Goal: Information Seeking & Learning: Find specific fact

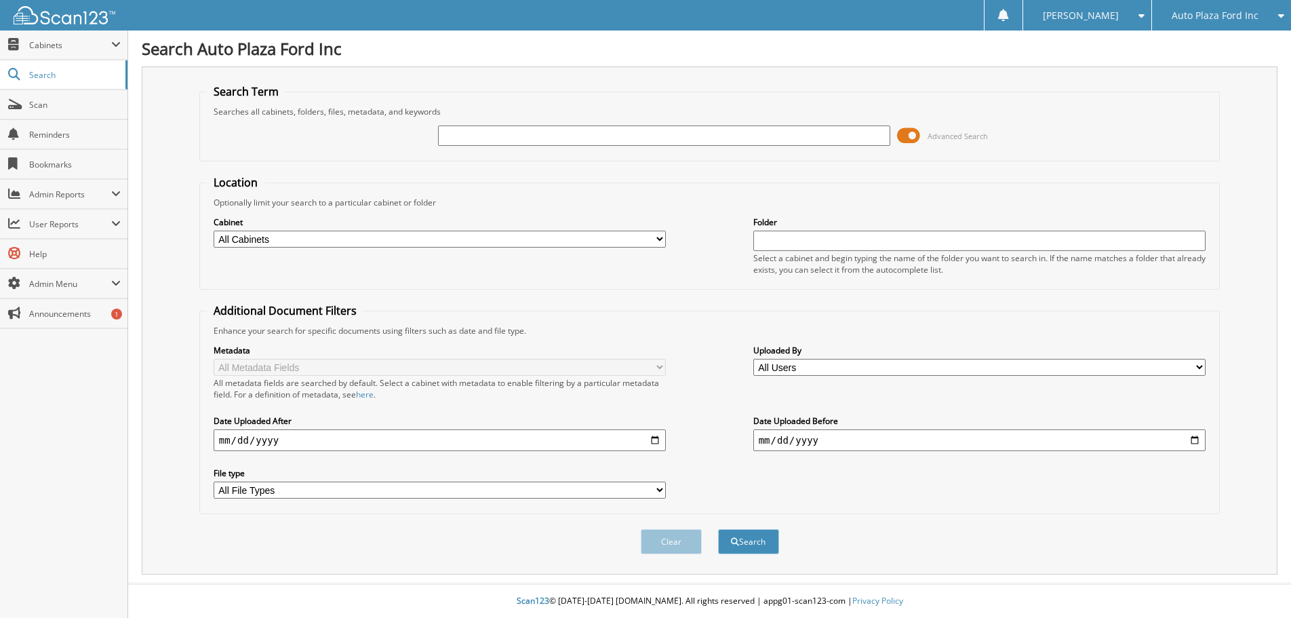
click at [523, 141] on input "text" at bounding box center [664, 135] width 453 height 20
type input "53442"
click at [718, 529] on button "Search" at bounding box center [748, 541] width 61 height 25
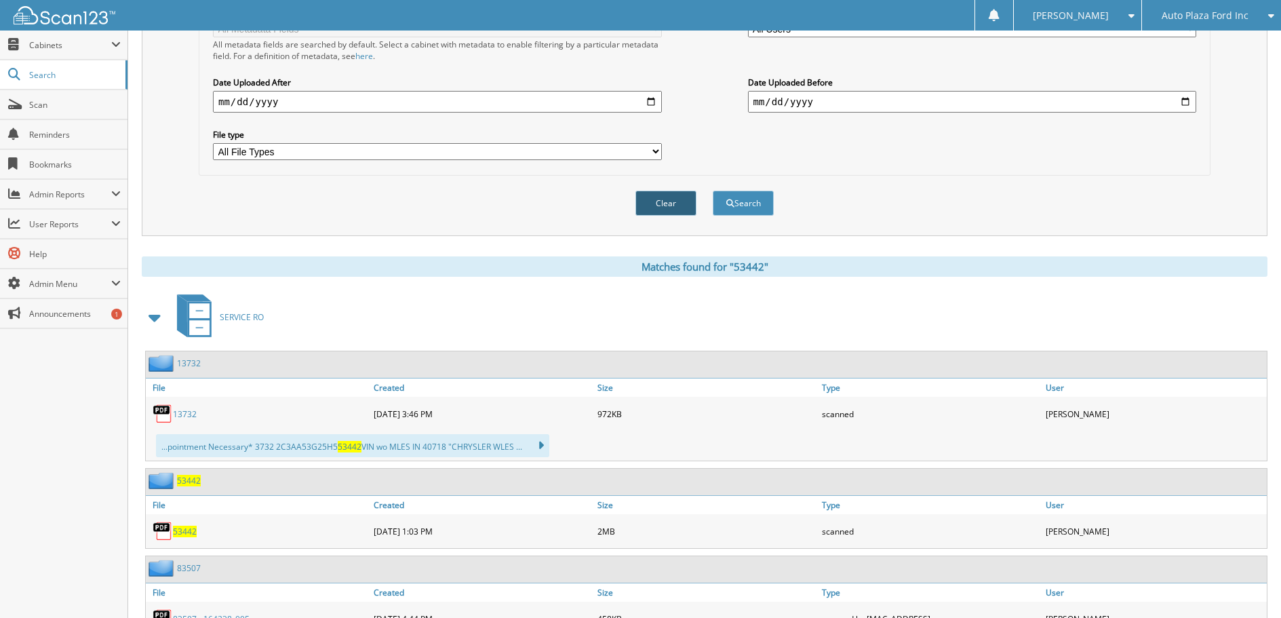
scroll to position [339, 0]
click at [175, 530] on span "53442" at bounding box center [185, 531] width 24 height 12
click at [1231, 12] on span "Auto Plaza Ford Inc" at bounding box center [1204, 16] width 87 height 8
click at [1212, 47] on link "Auto Plaza Chrysler Dodge Jeep Ram" at bounding box center [1211, 49] width 139 height 37
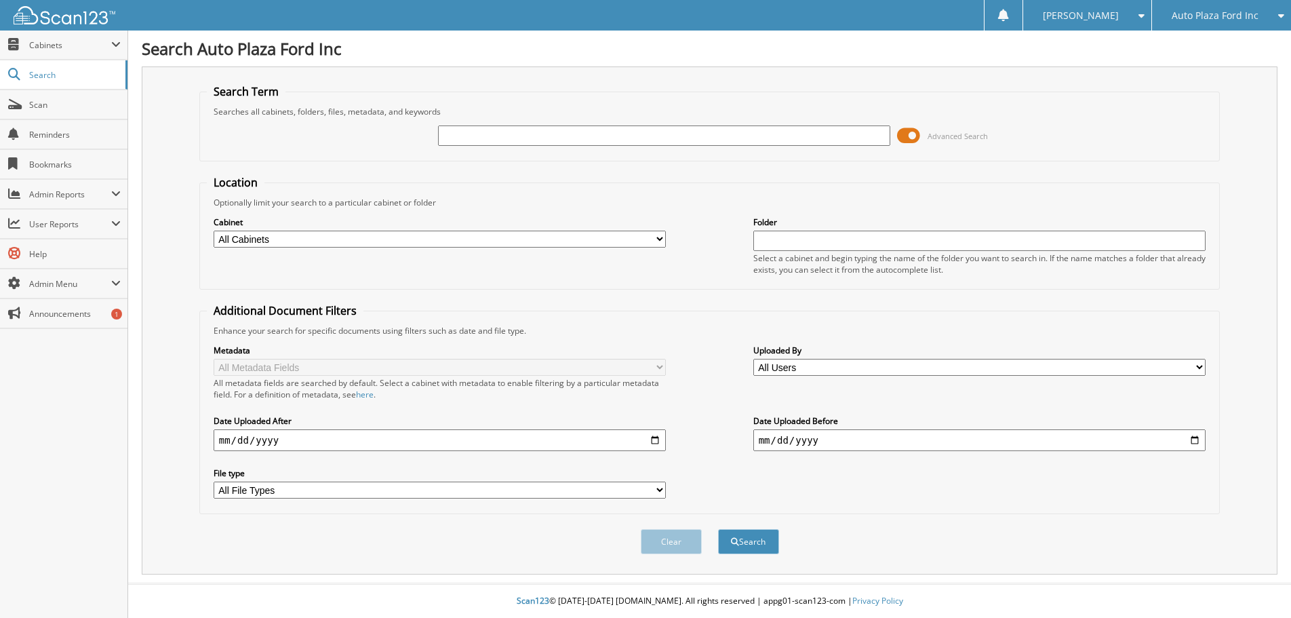
click at [481, 131] on input "text" at bounding box center [664, 135] width 453 height 20
type input "51503"
click at [718, 529] on button "Search" at bounding box center [748, 541] width 61 height 25
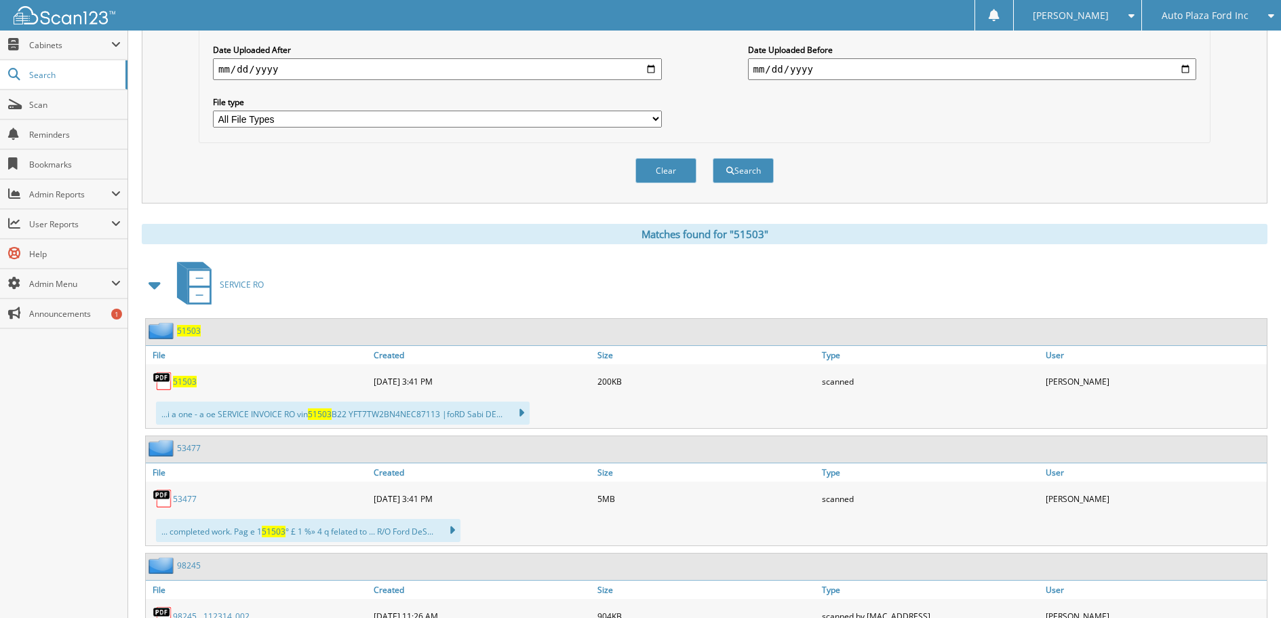
scroll to position [542, 0]
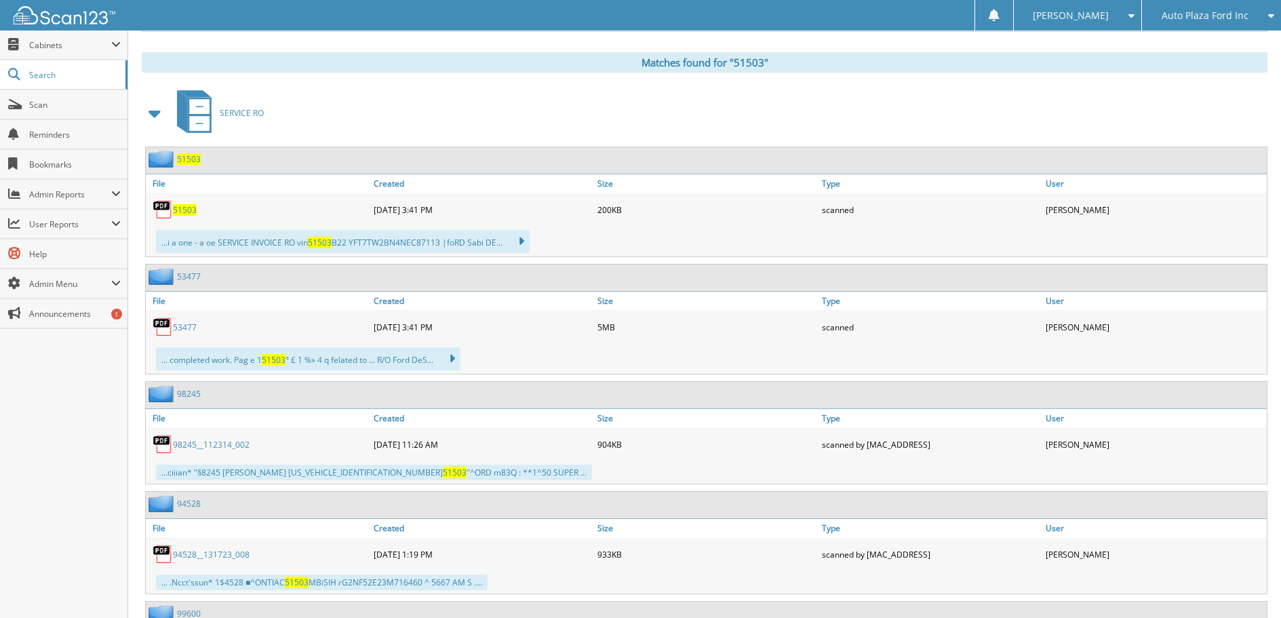
click at [184, 214] on span "51503" at bounding box center [185, 210] width 24 height 12
click at [443, 471] on span "51503" at bounding box center [455, 472] width 24 height 12
click at [163, 441] on img at bounding box center [163, 444] width 20 height 20
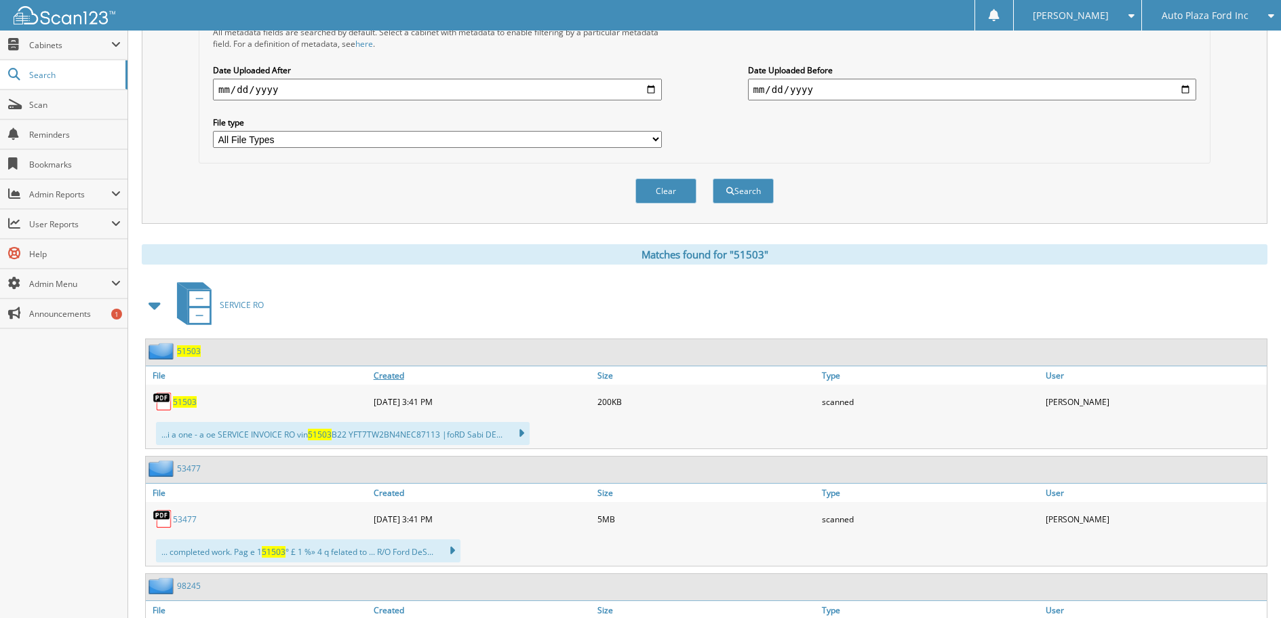
scroll to position [68, 0]
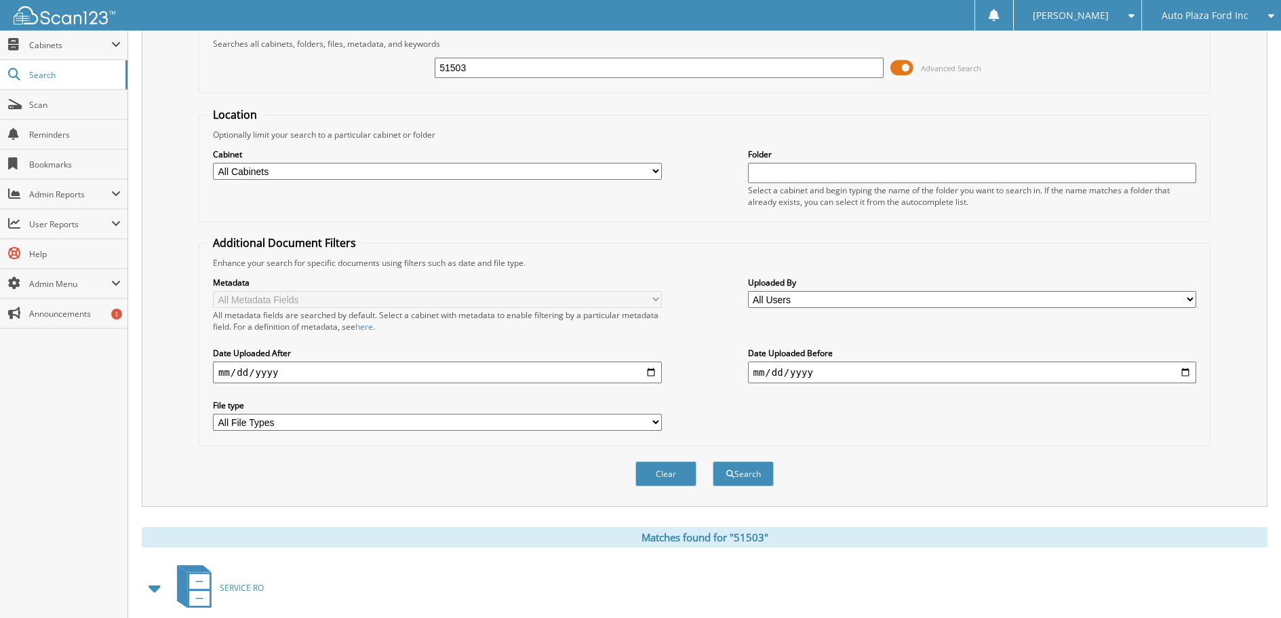
drag, startPoint x: 553, startPoint y: 73, endPoint x: 439, endPoint y: 87, distance: 114.9
click at [439, 87] on fieldset "Search Term Searches all cabinets, folders, files, metadata, and keywords 51503…" at bounding box center [705, 54] width 1012 height 77
type input "53477"
click at [713, 461] on button "Search" at bounding box center [743, 473] width 61 height 25
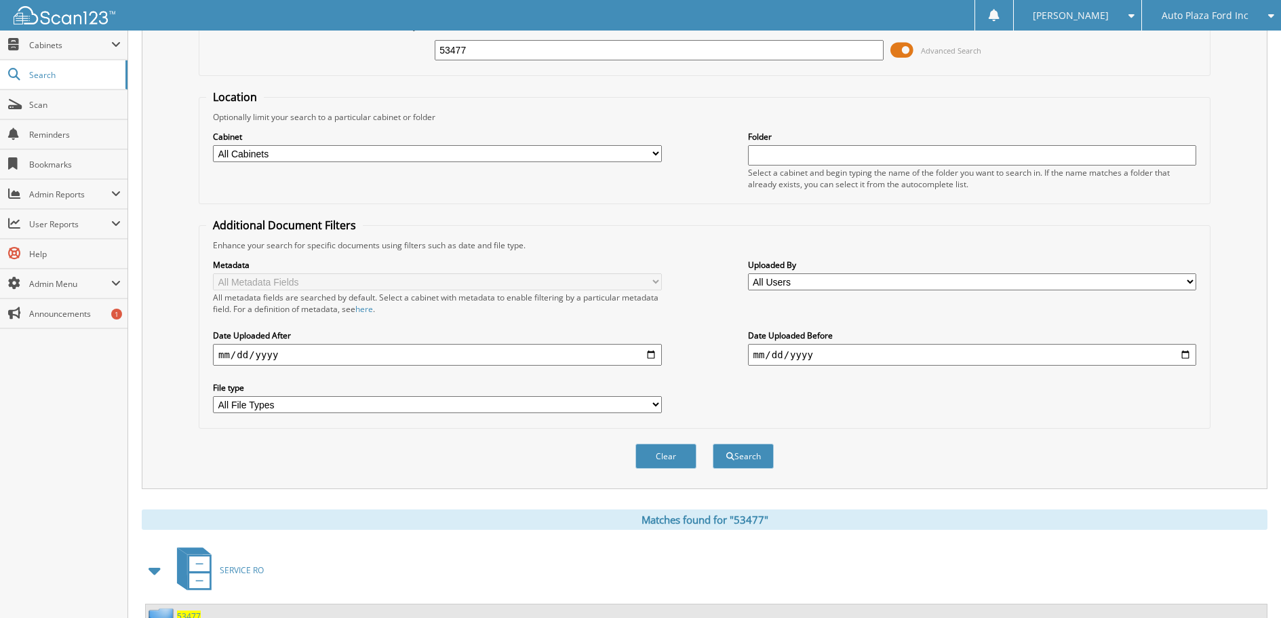
scroll to position [223, 0]
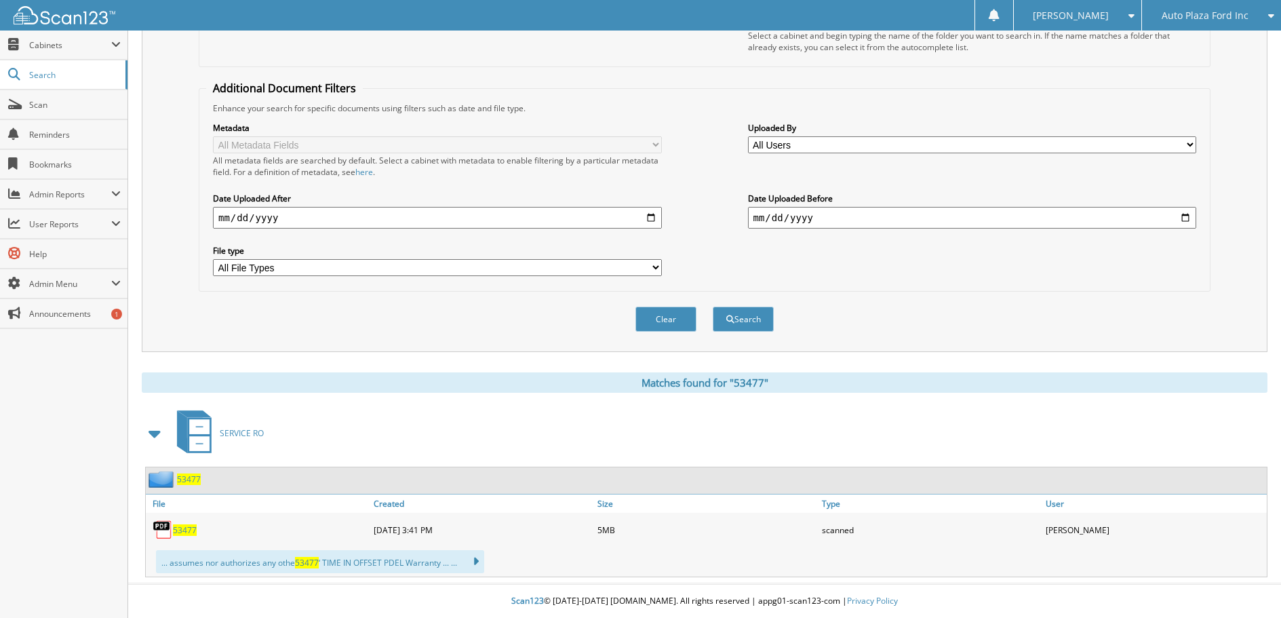
click at [185, 527] on span "53477" at bounding box center [185, 530] width 24 height 12
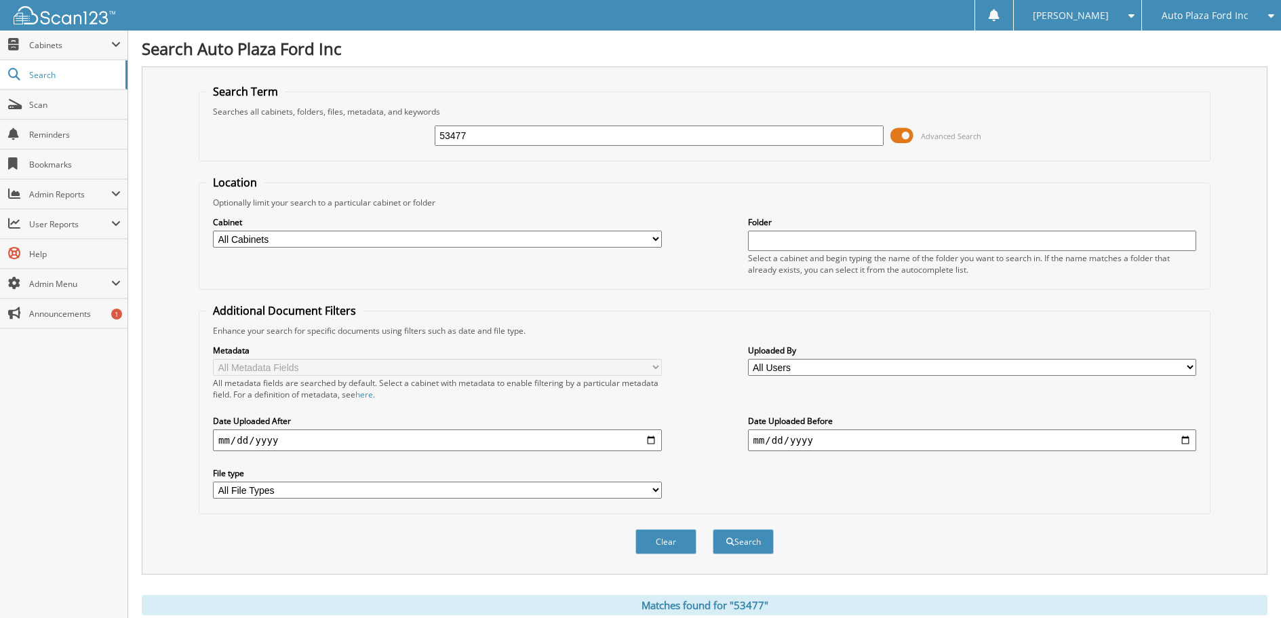
drag, startPoint x: 458, startPoint y: 160, endPoint x: 434, endPoint y: 169, distance: 26.2
click at [434, 169] on form "Search Term Searches all cabinets, folders, files, metadata, and keywords 53477…" at bounding box center [705, 326] width 1012 height 485
type input "51638"
click at [713, 529] on button "Search" at bounding box center [743, 541] width 61 height 25
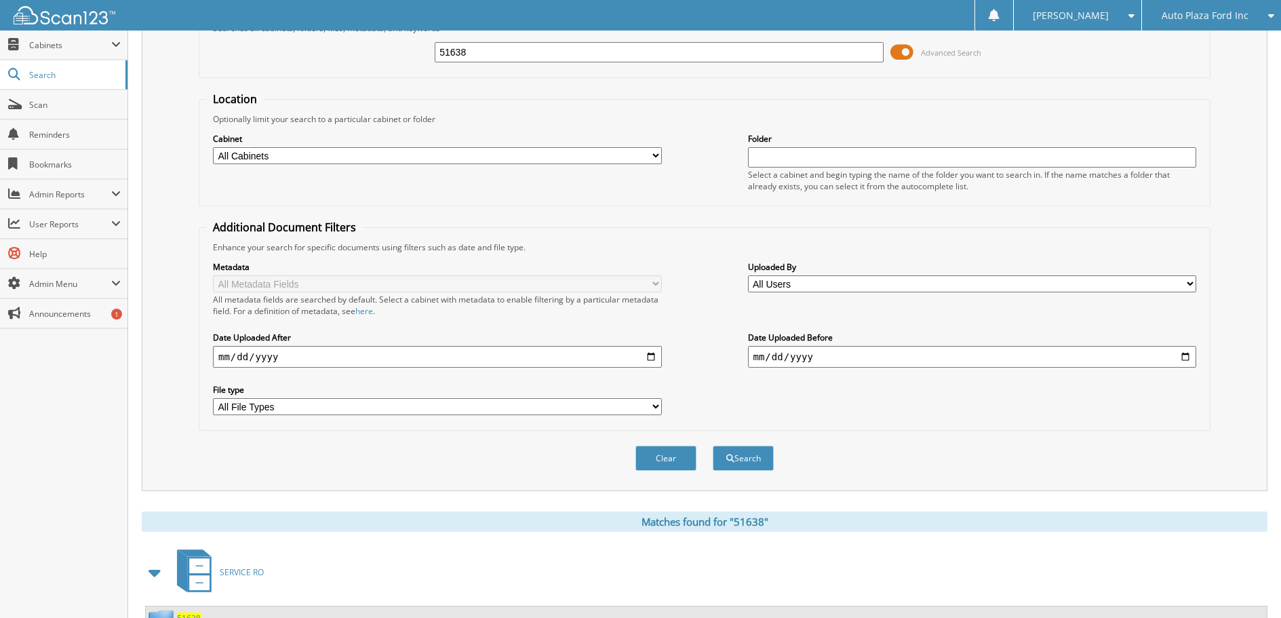
scroll to position [339, 0]
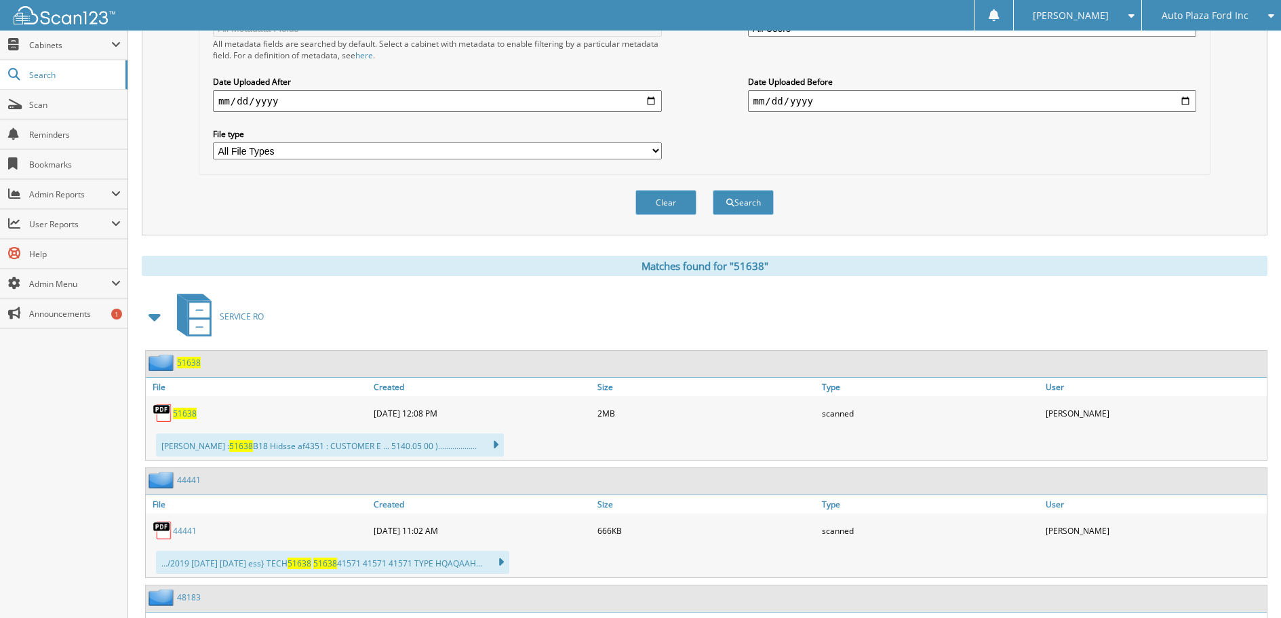
click at [186, 415] on span "51638" at bounding box center [185, 413] width 24 height 12
click at [1180, 12] on span "Auto Plaza Ford Inc" at bounding box center [1204, 16] width 87 height 8
click at [1179, 45] on link "Auto Plaza Chrysler Dodge Jeep Ram" at bounding box center [1211, 49] width 139 height 37
